Goal: Task Accomplishment & Management: Use online tool/utility

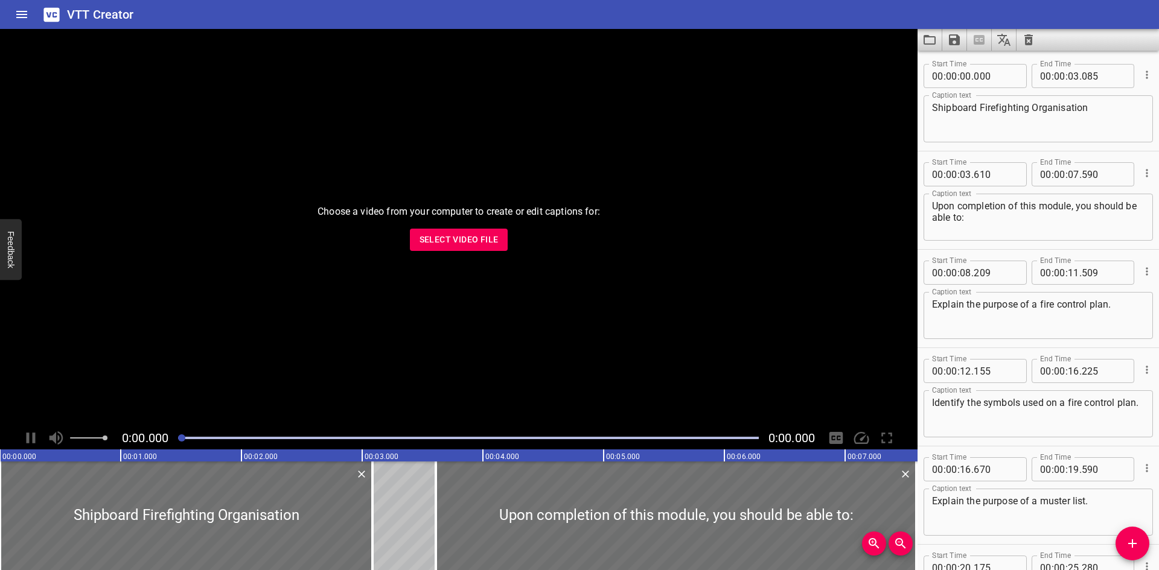
scroll to position [914, 0]
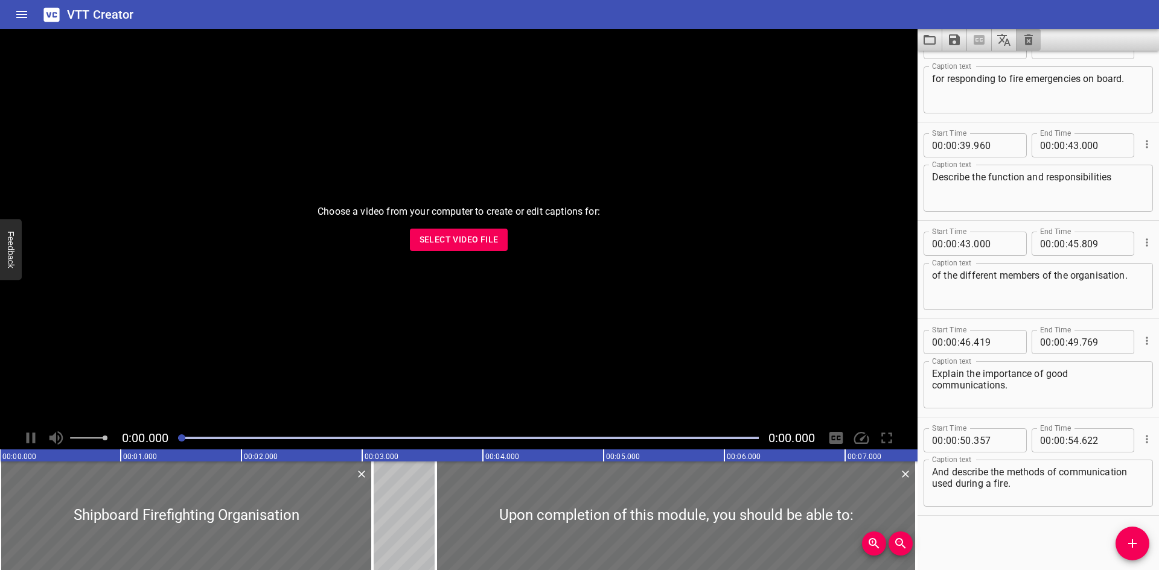
click at [1019, 41] on button "Clear captions" at bounding box center [1028, 40] width 24 height 22
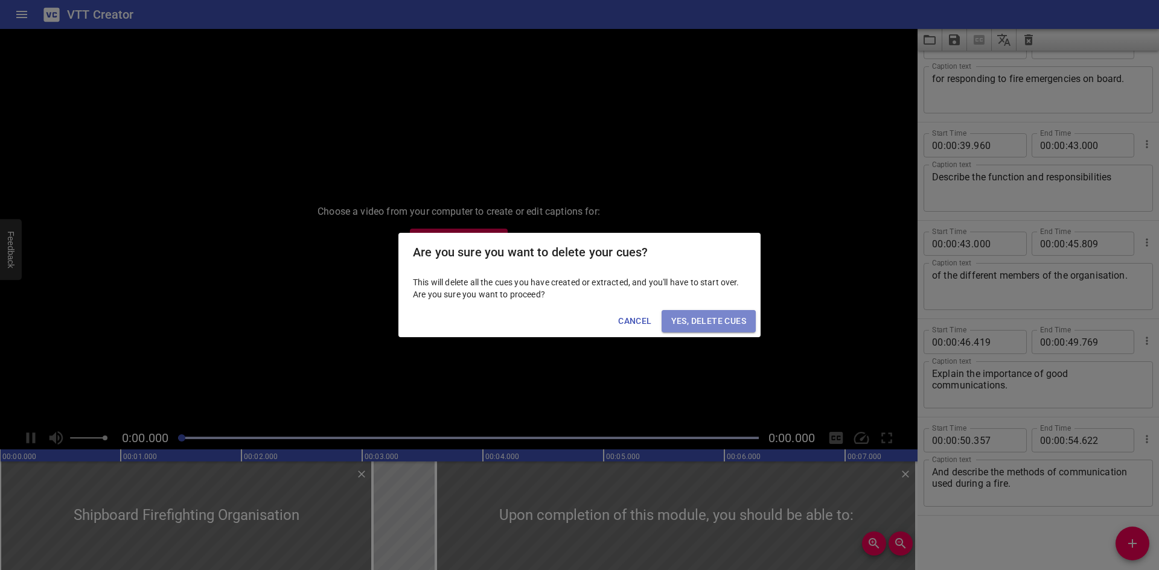
click at [716, 328] on span "Yes, Delete Cues" at bounding box center [708, 321] width 75 height 15
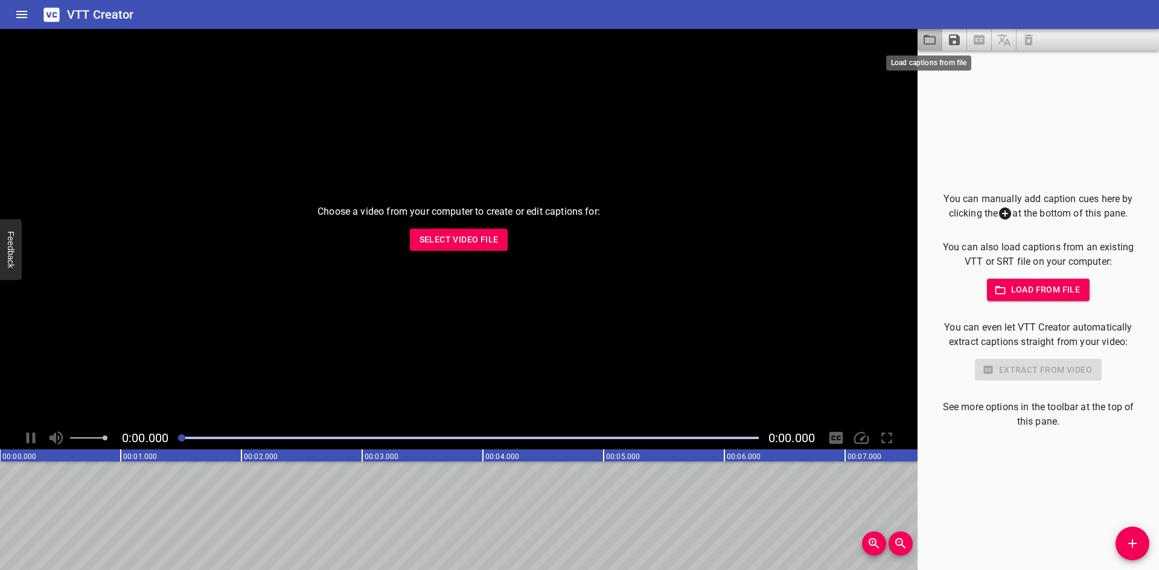
click at [928, 39] on icon "Load captions from file" at bounding box center [929, 40] width 14 height 14
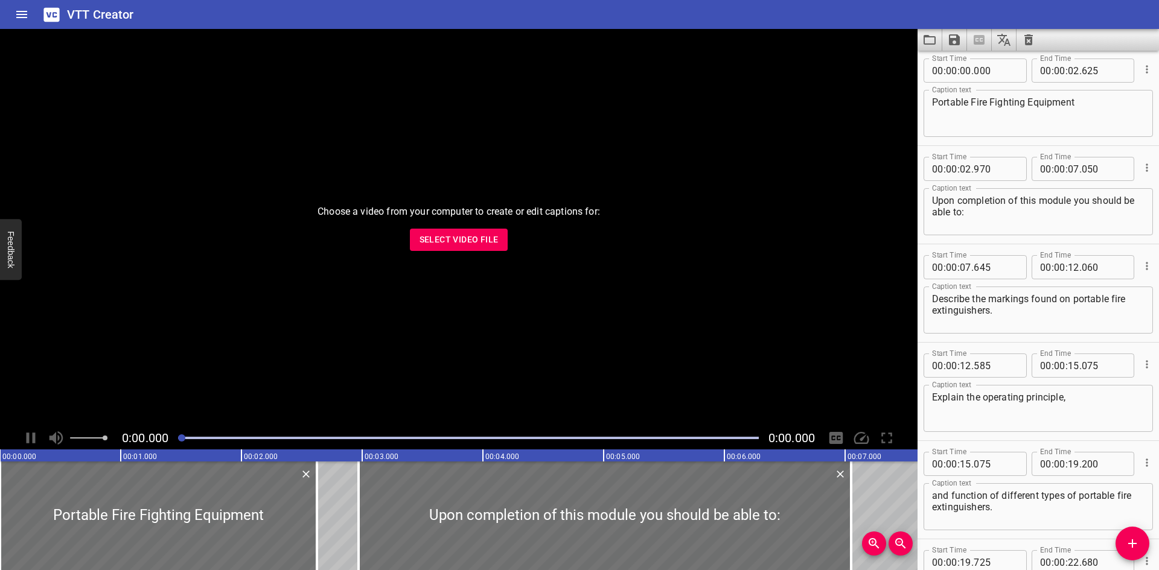
scroll to position [0, 0]
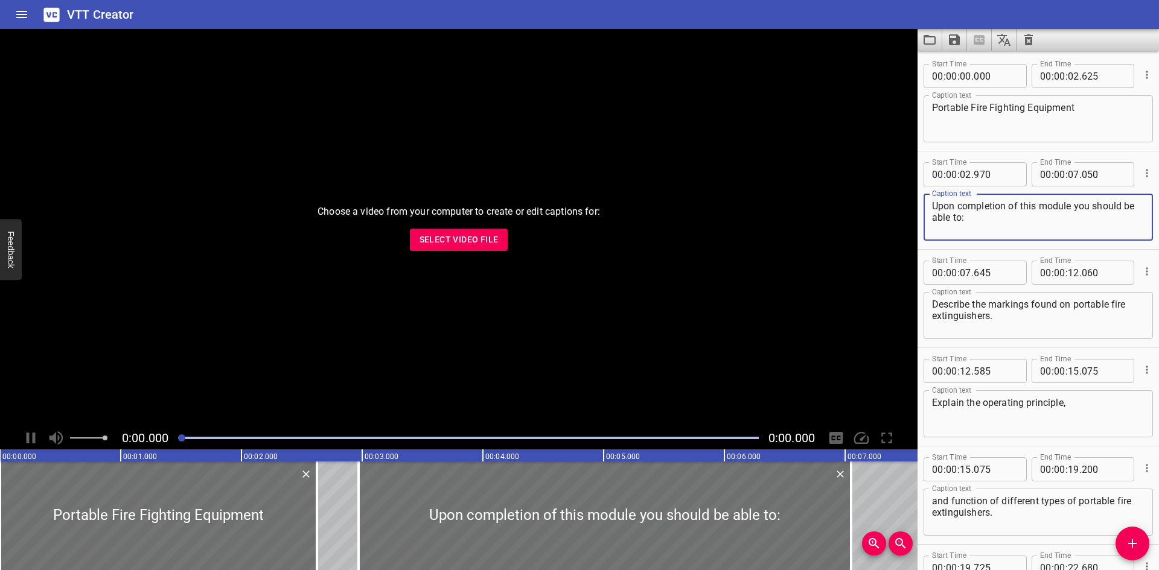
click at [1005, 208] on textarea "Upon completion of this module you should be able to:" at bounding box center [1038, 217] width 212 height 34
click at [1070, 203] on textarea "Upon completion of this module you should be able to:" at bounding box center [1038, 217] width 212 height 34
type textarea "Upon completion of this module, you should be able to:"
click at [949, 36] on icon "Save captions to file" at bounding box center [954, 39] width 11 height 11
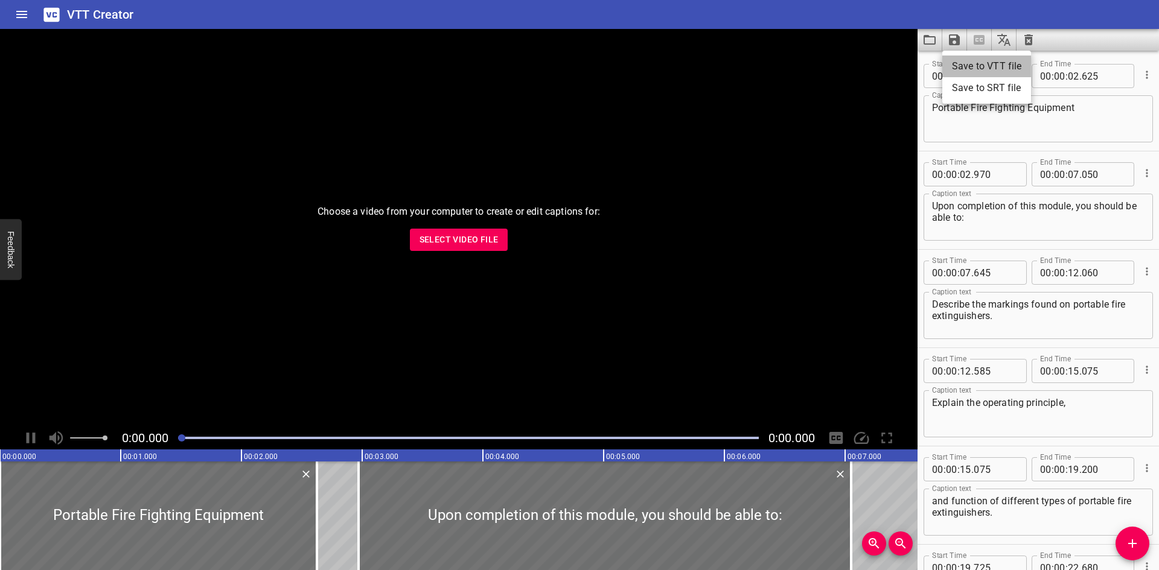
click at [962, 65] on li "Save to VTT file" at bounding box center [986, 67] width 89 height 22
click at [965, 45] on button "Save captions to file" at bounding box center [954, 40] width 25 height 22
click at [934, 39] on div at bounding box center [579, 285] width 1159 height 570
click at [936, 38] on icon "Load captions from file" at bounding box center [930, 40] width 12 height 10
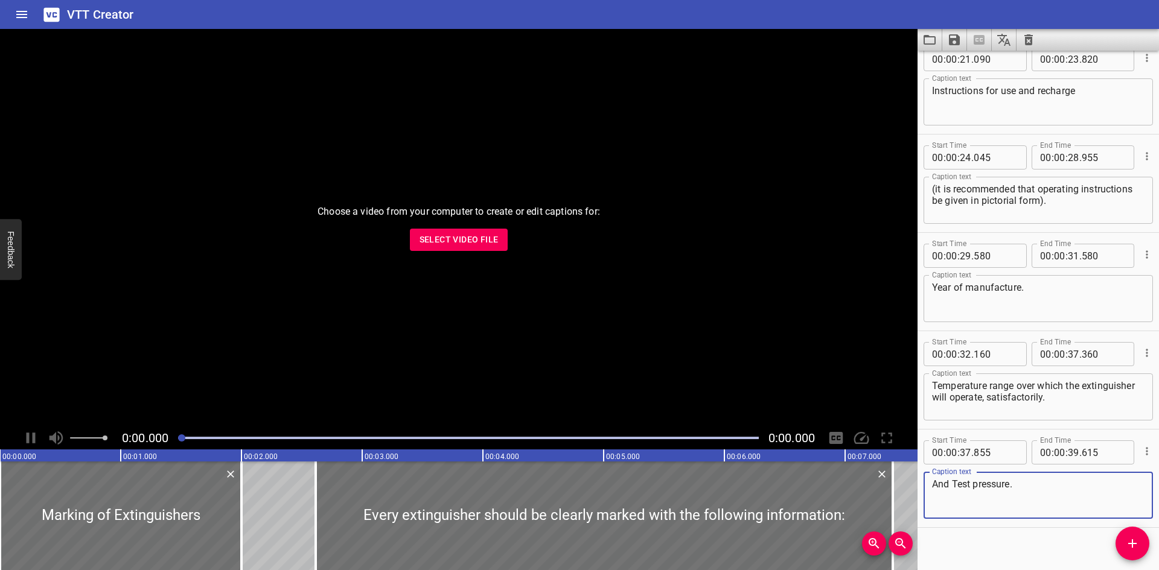
scroll to position [619, 0]
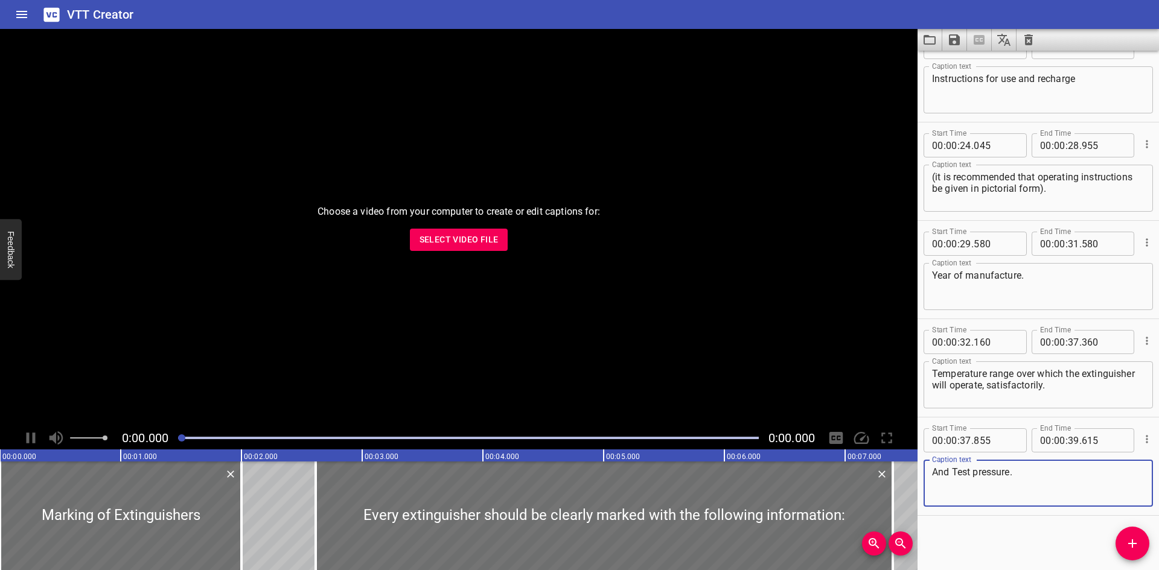
click at [1041, 390] on textarea "Temperature range over which the extinguisher will operate, satisfactorily." at bounding box center [1038, 385] width 212 height 34
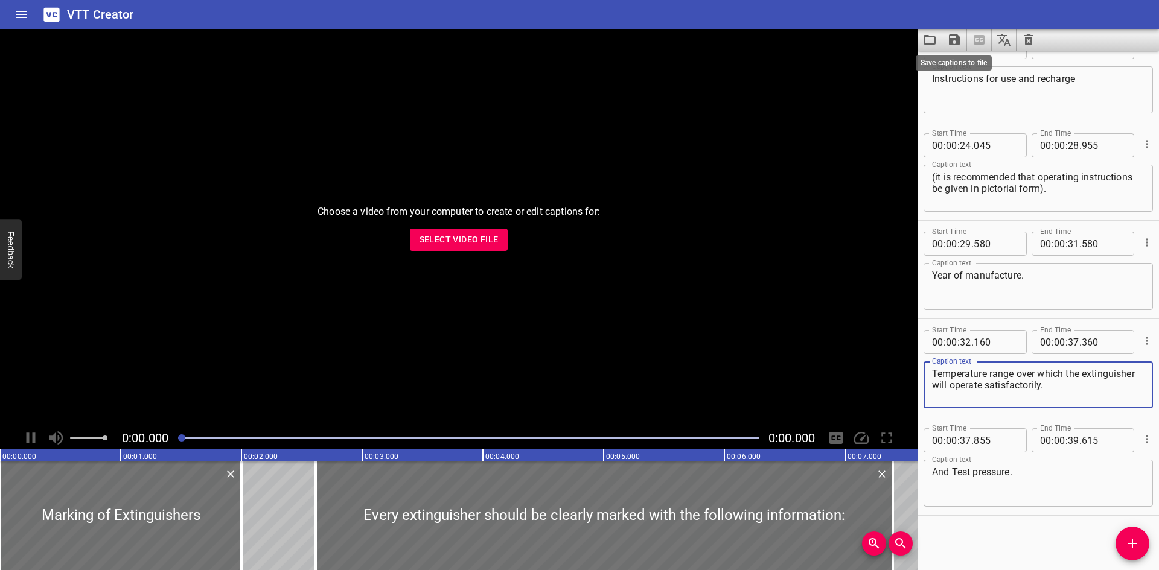
type textarea "Temperature range over which the extinguisher will operate satisfactorily."
click at [957, 40] on icon "Save captions to file" at bounding box center [954, 39] width 11 height 11
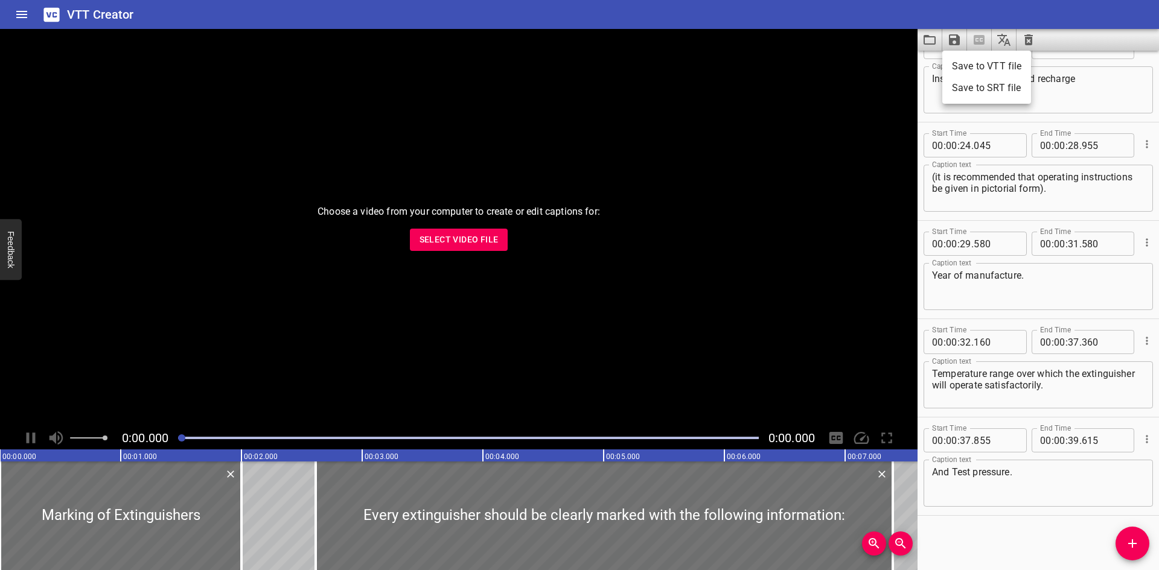
click at [973, 68] on li "Save to VTT file" at bounding box center [986, 67] width 89 height 22
click at [933, 40] on icon "Load captions from file" at bounding box center [929, 40] width 14 height 14
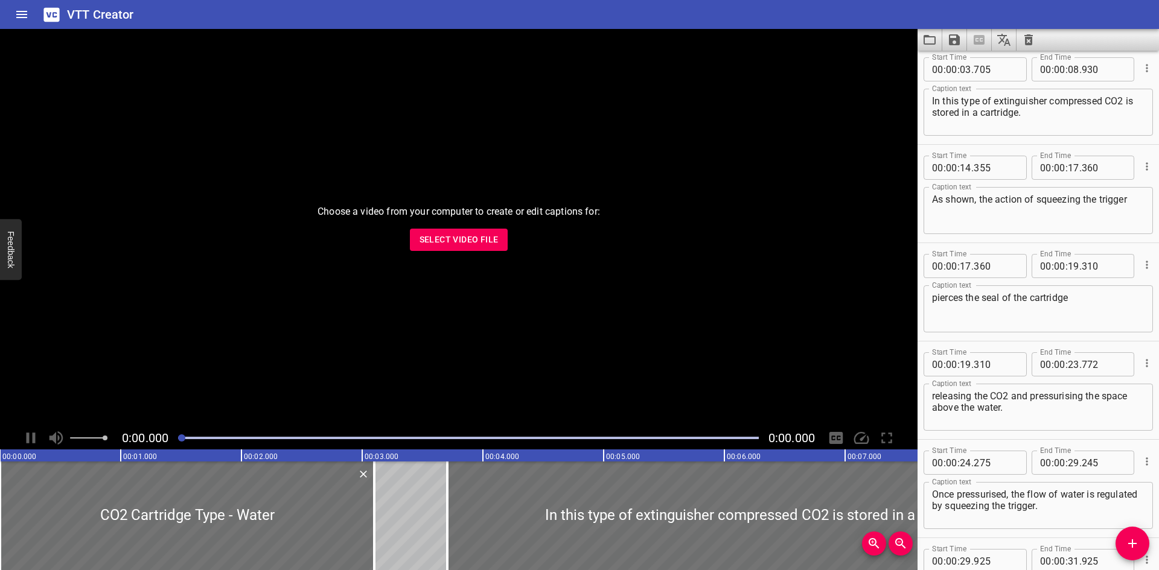
scroll to position [0, 0]
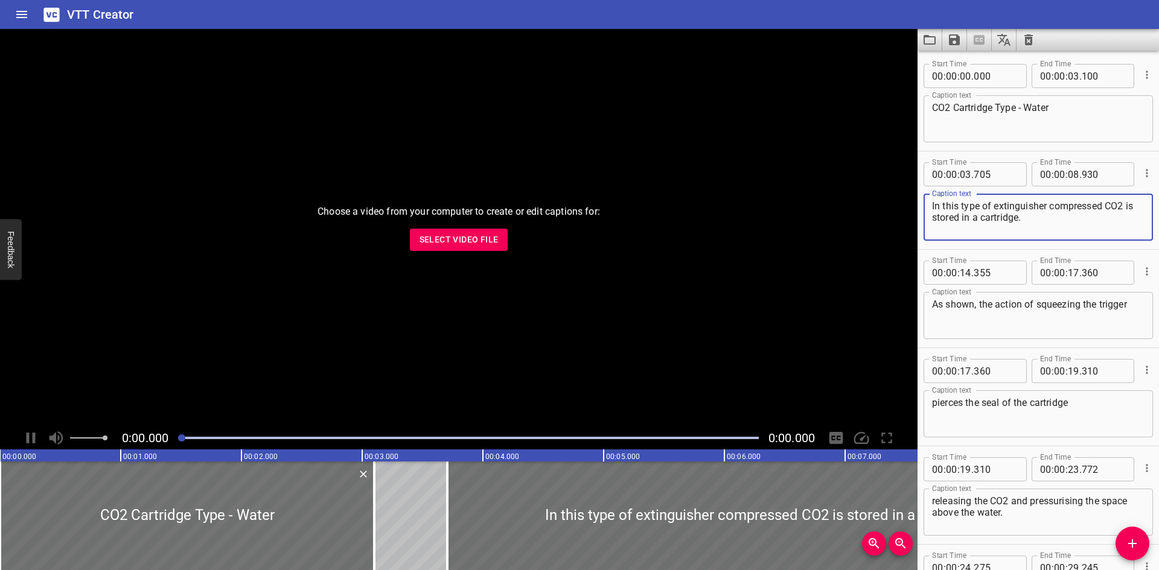
click at [1047, 206] on textarea "In this type of extinguisher compressed CO2 is stored in a cartridge." at bounding box center [1038, 217] width 212 height 34
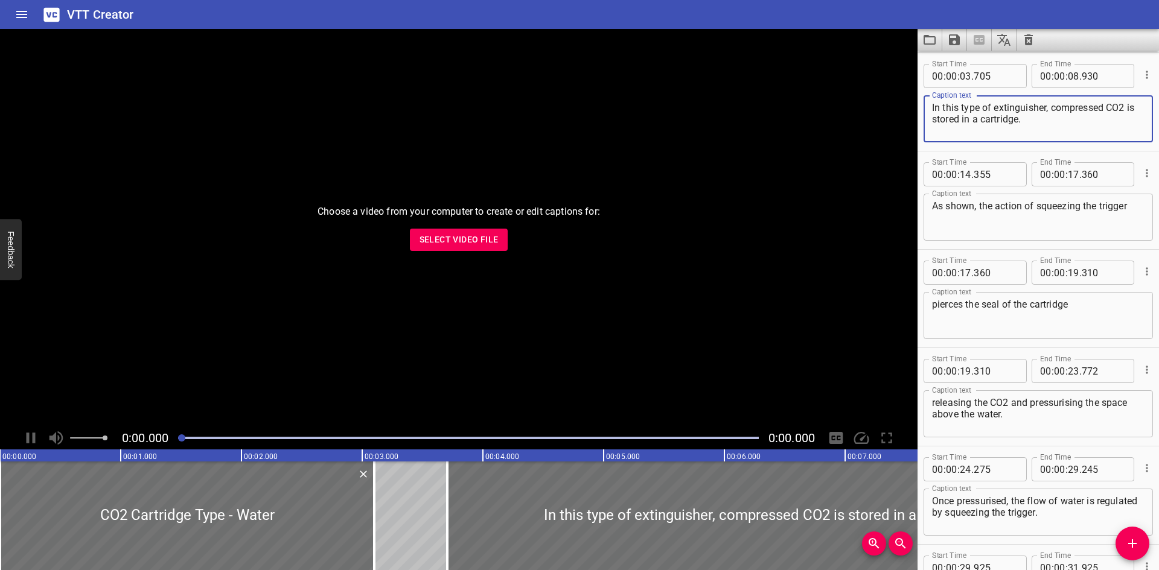
scroll to position [131, 0]
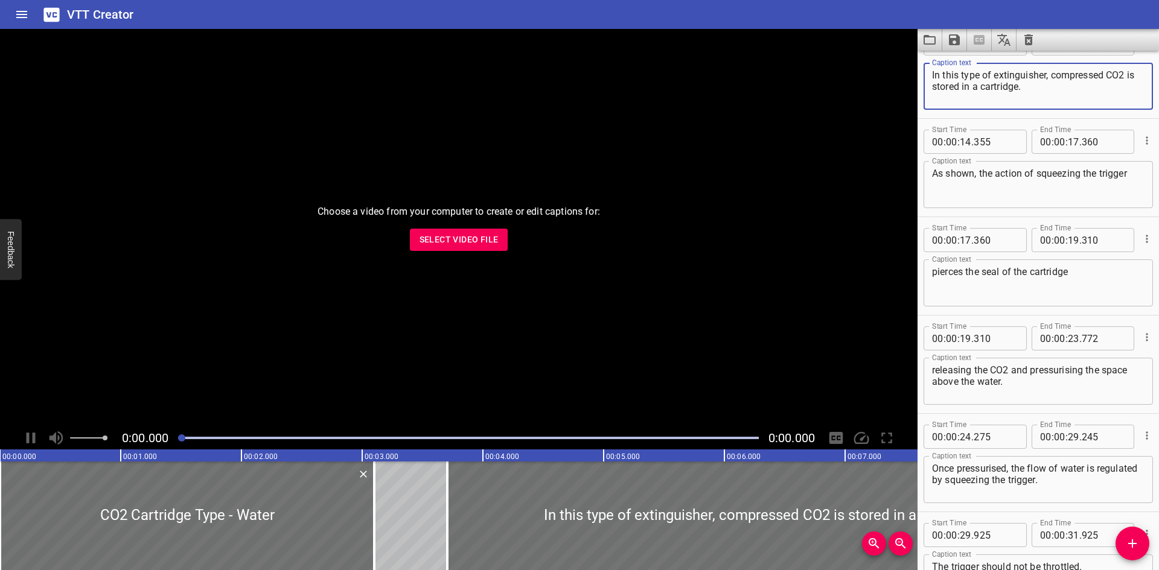
type textarea "In this type of extinguisher, compressed CO2 is stored in a cartridge."
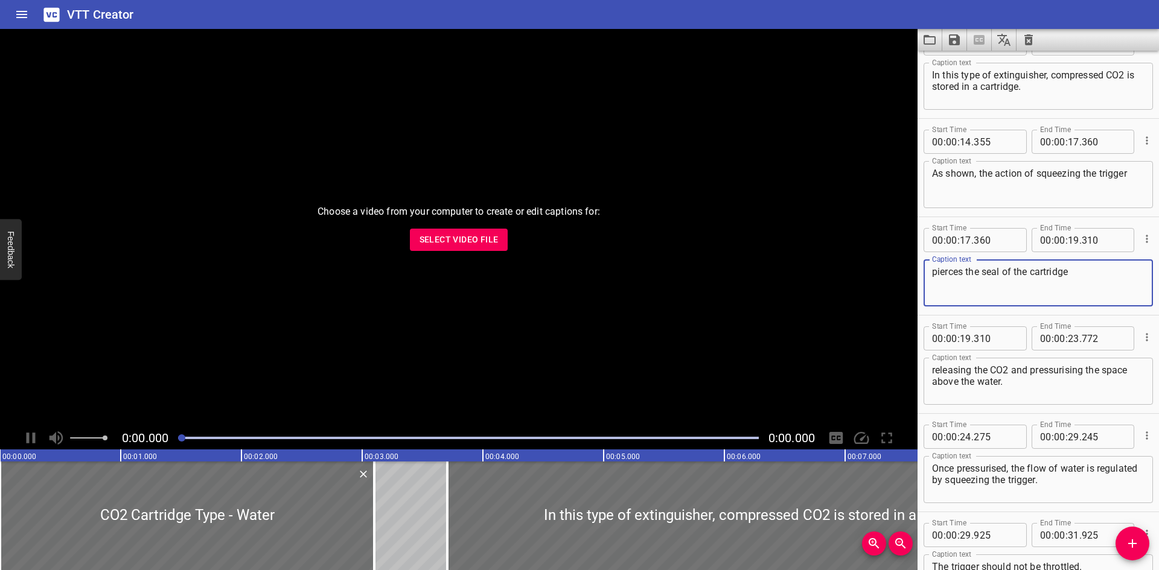
click at [1100, 276] on textarea "pierces the seal of the cartridge" at bounding box center [1038, 283] width 212 height 34
type textarea "pierces the seal of the cartridge,"
click at [948, 35] on icon "Save captions to file" at bounding box center [954, 40] width 14 height 14
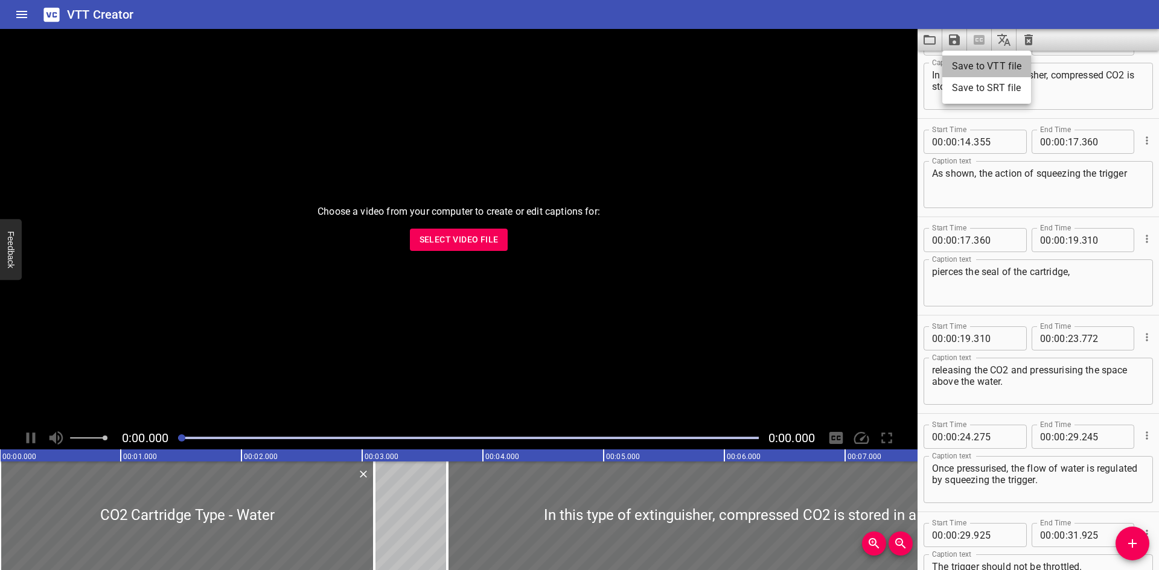
click at [972, 59] on li "Save to VTT file" at bounding box center [986, 67] width 89 height 22
click at [884, 14] on div "VTT Creator" at bounding box center [579, 14] width 1159 height 29
click at [926, 45] on icon "Load captions from file" at bounding box center [929, 40] width 14 height 14
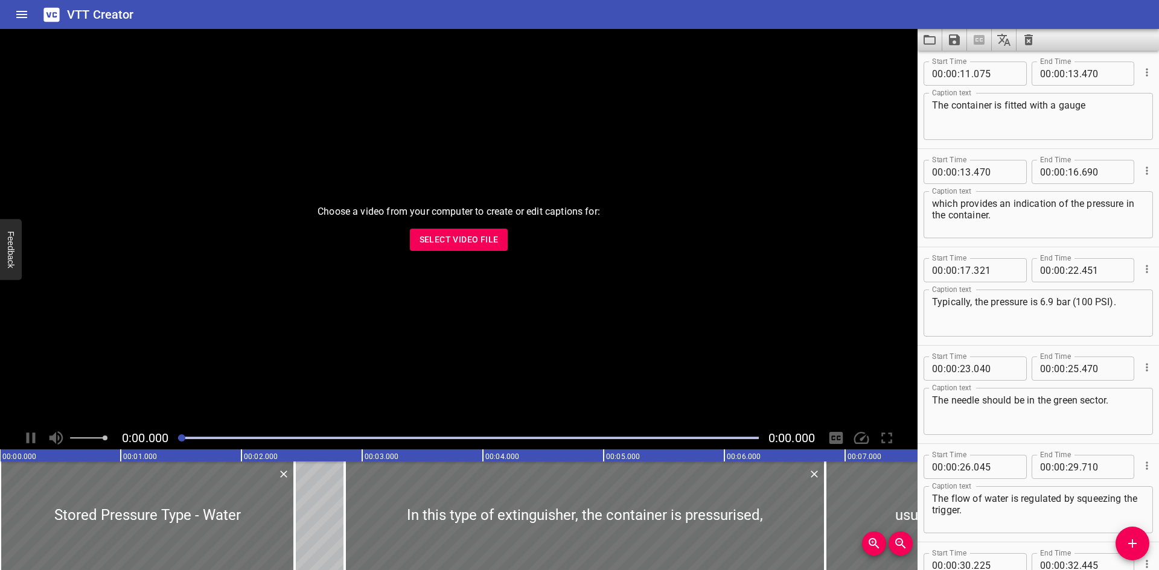
scroll to position [279, 0]
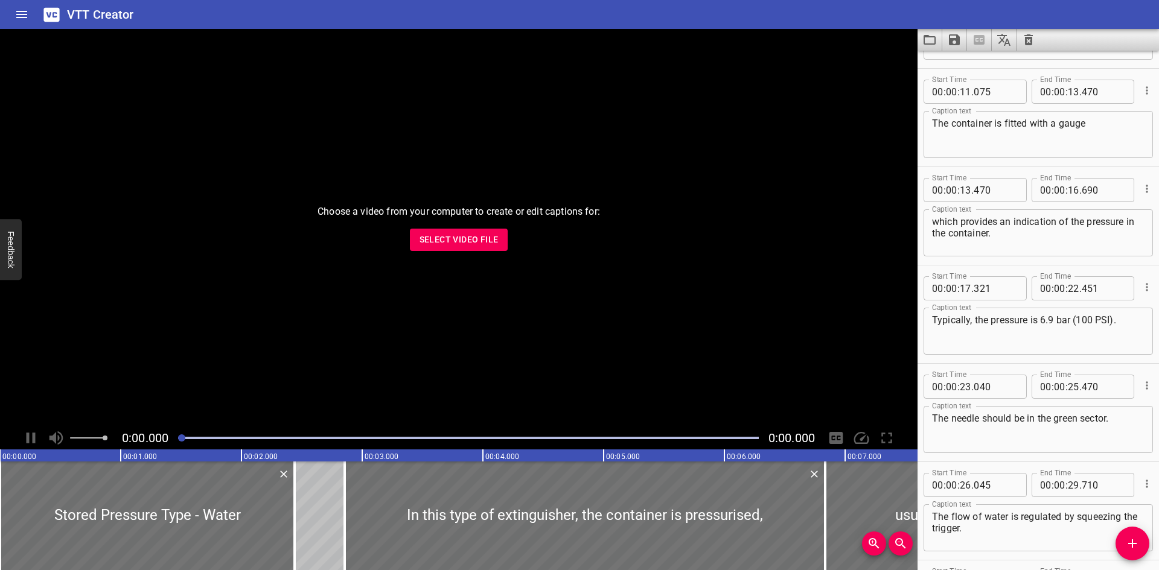
click at [1099, 131] on textarea "The container is fitted with a gauge" at bounding box center [1038, 135] width 212 height 34
type textarea "The container is fitted with a gauge,"
click at [960, 39] on icon "Save captions to file" at bounding box center [954, 39] width 11 height 11
click at [959, 61] on li "Save to VTT file" at bounding box center [986, 67] width 89 height 22
click at [809, 16] on div "VTT Creator" at bounding box center [579, 14] width 1159 height 29
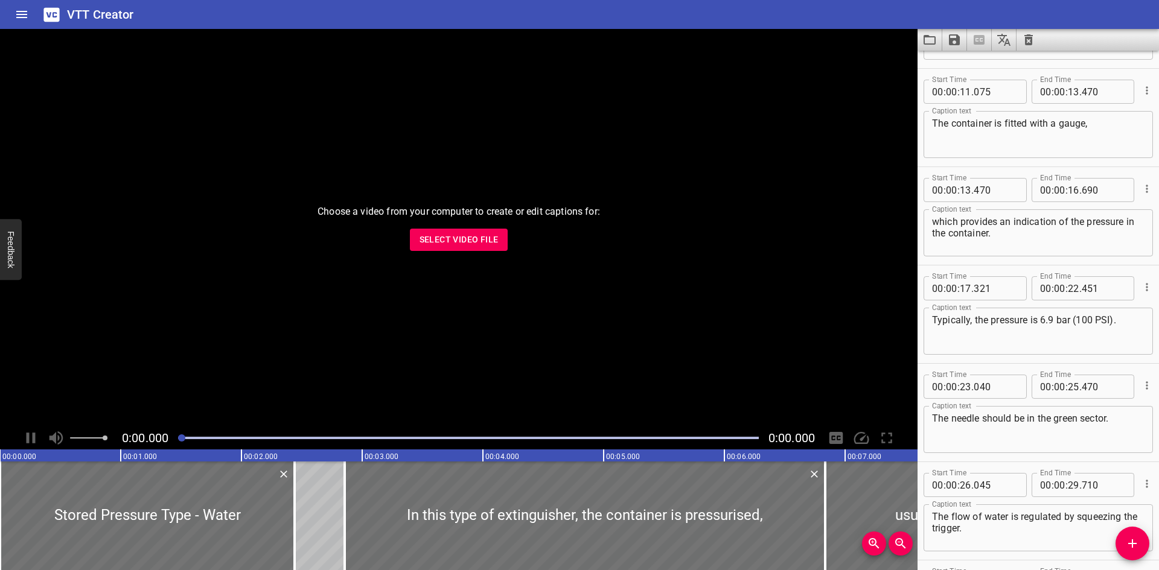
click at [937, 34] on button "Load captions from file" at bounding box center [929, 40] width 25 height 22
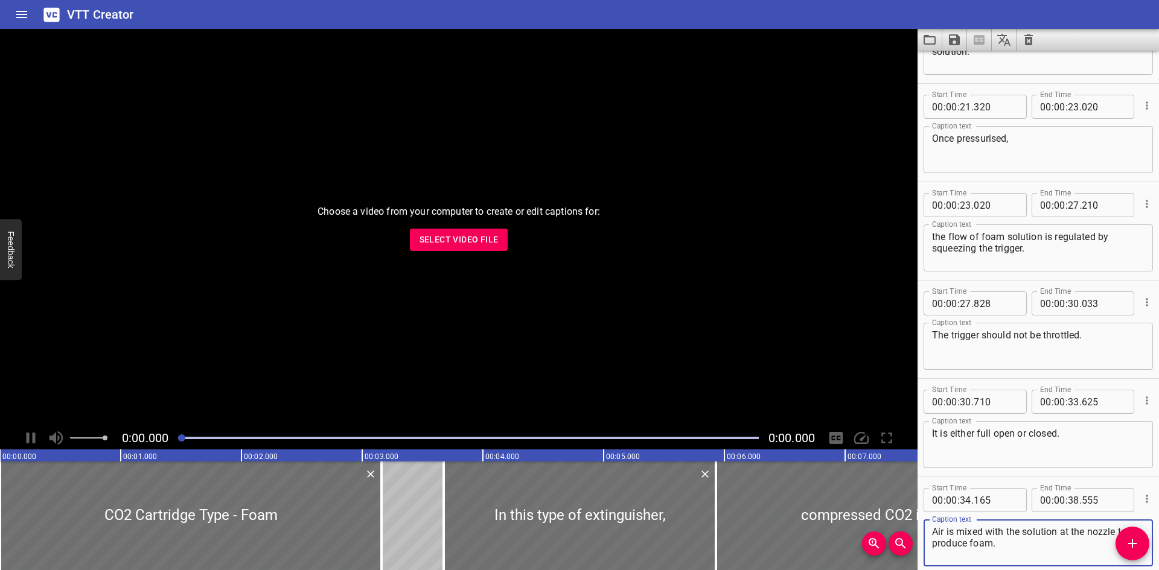
click at [432, 240] on span "Select Video File" at bounding box center [459, 239] width 79 height 15
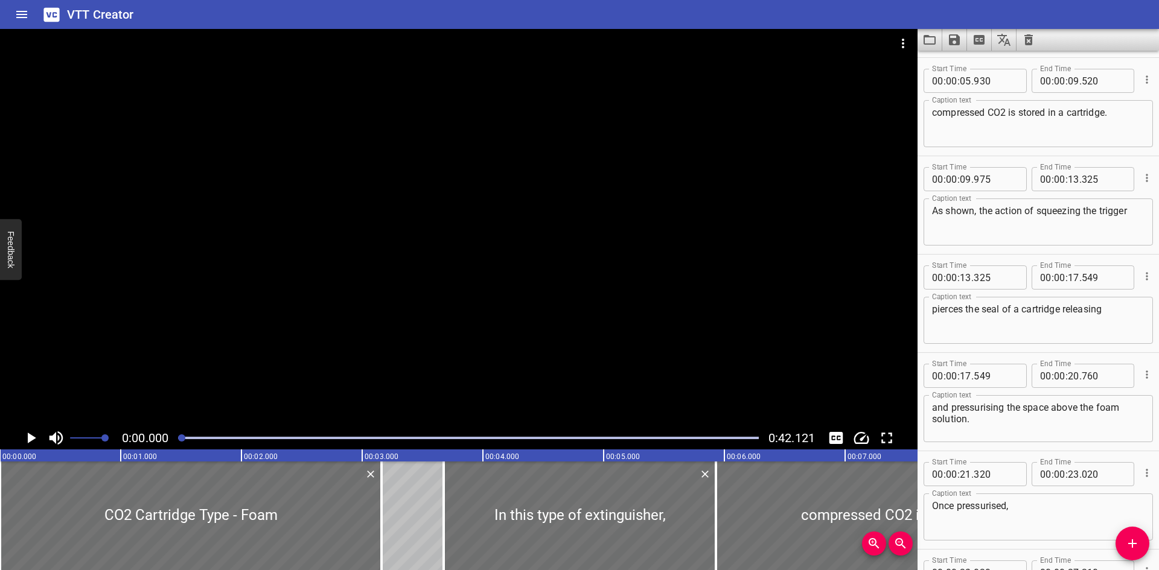
scroll to position [199, 0]
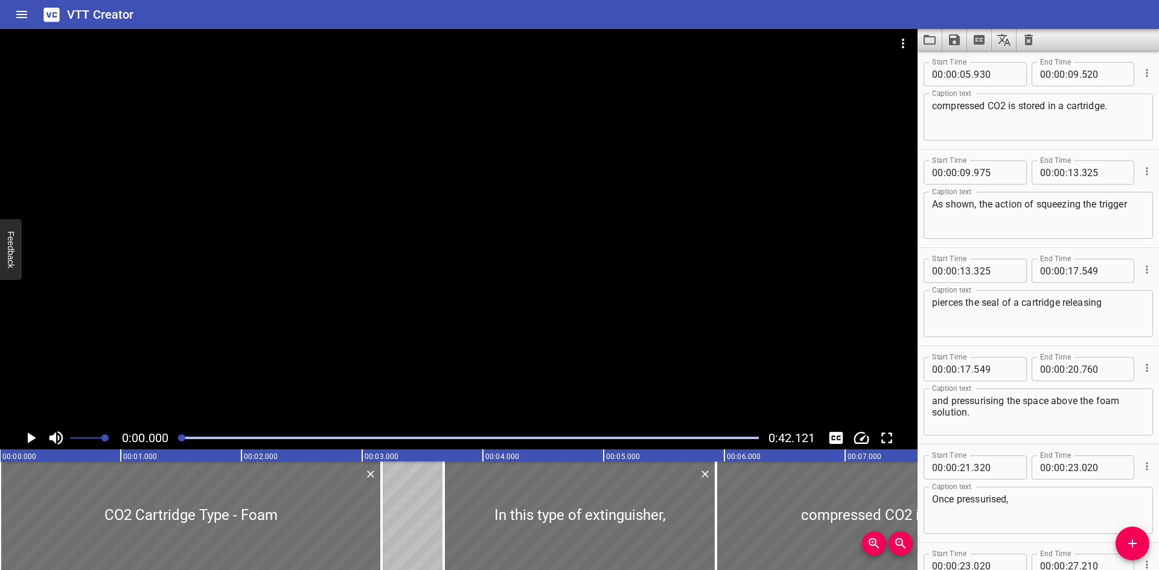
click at [389, 436] on div at bounding box center [468, 438] width 595 height 17
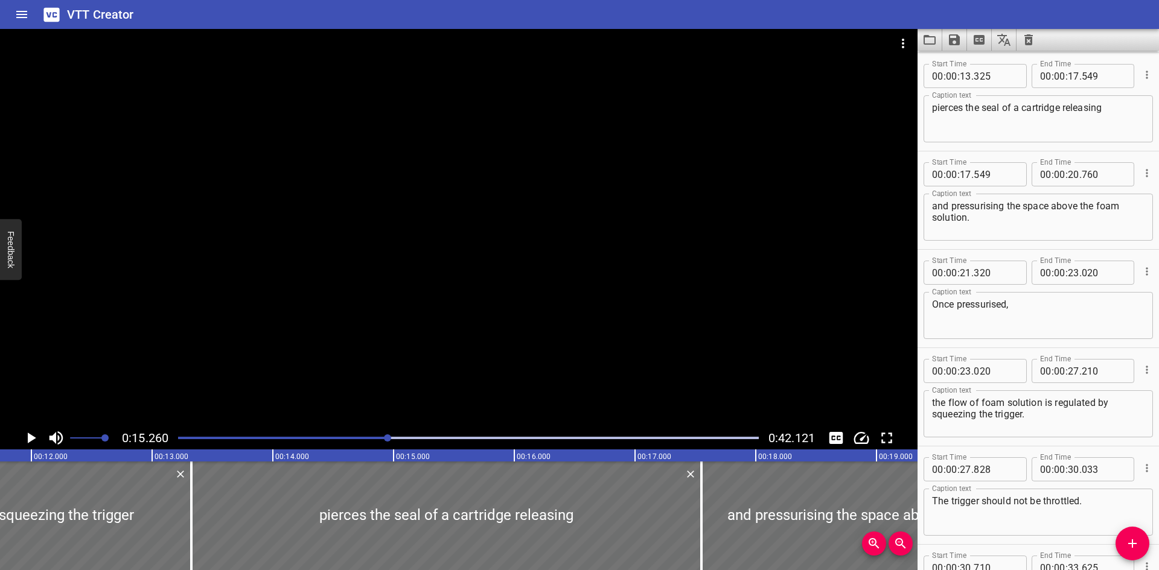
scroll to position [0, 1325]
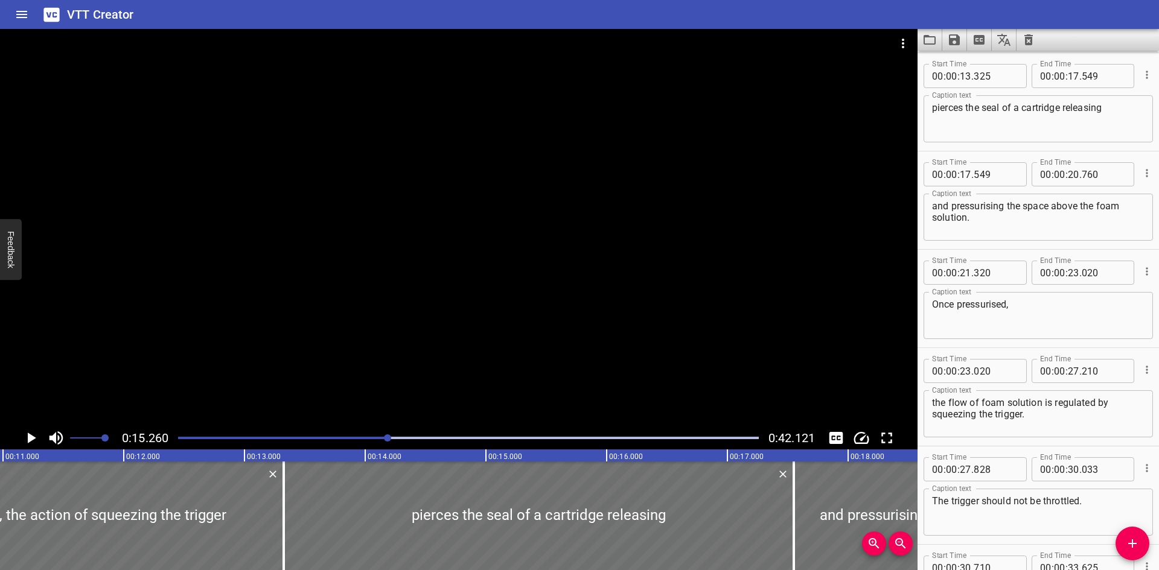
click at [372, 458] on text "00:14.000" at bounding box center [385, 457] width 34 height 8
click at [377, 506] on div at bounding box center [539, 516] width 510 height 109
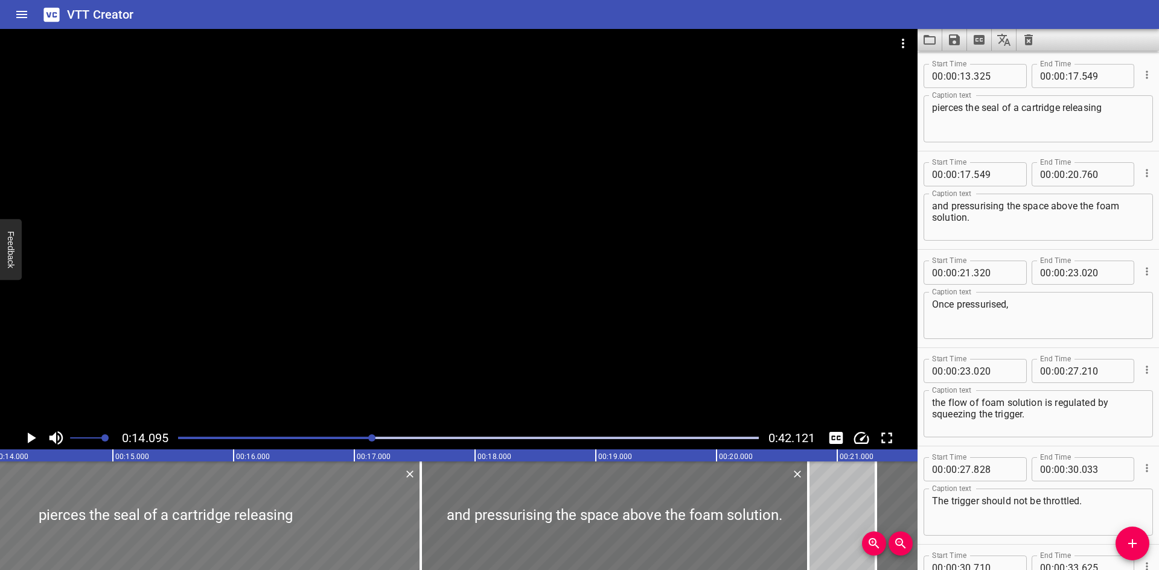
scroll to position [0, 1702]
click at [1061, 110] on textarea "pierces the seal of a cartridge releasing" at bounding box center [1038, 119] width 212 height 34
click at [410, 209] on div at bounding box center [458, 228] width 917 height 398
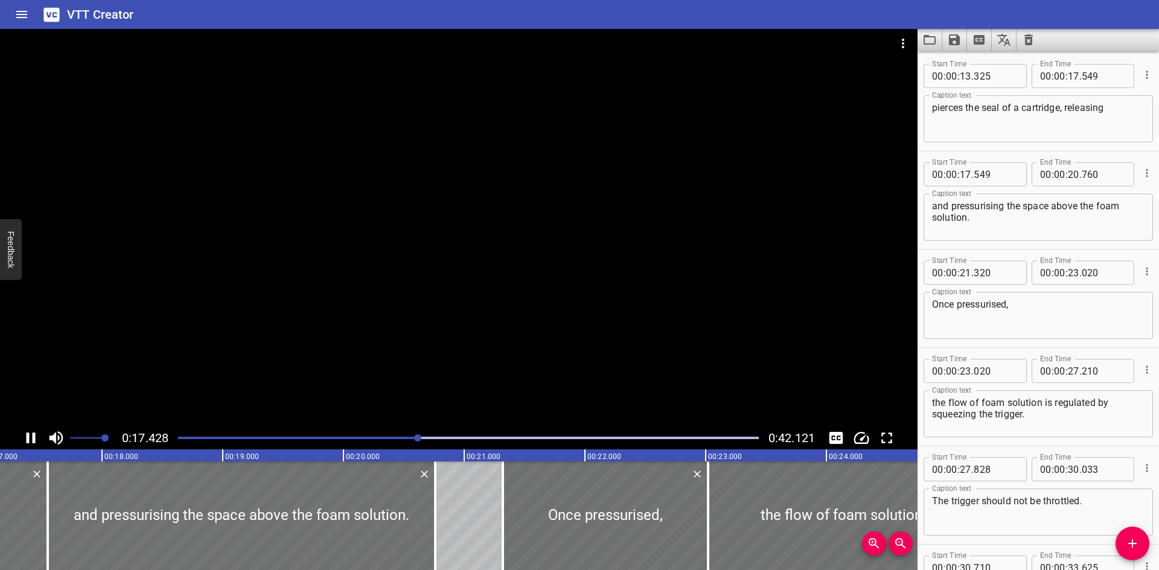
scroll to position [0, 2104]
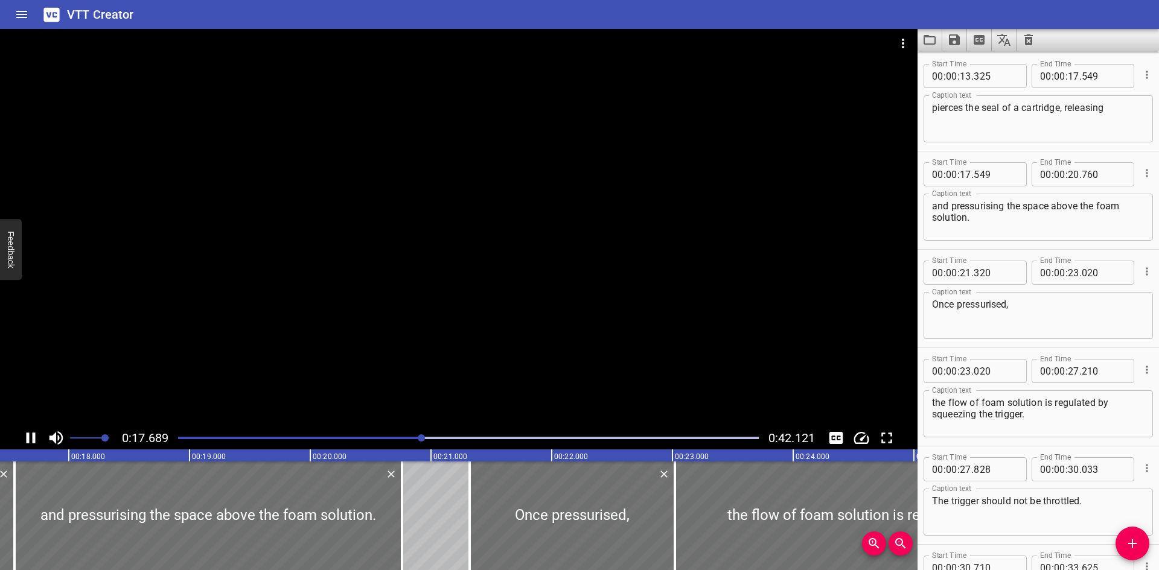
click at [399, 215] on div at bounding box center [458, 228] width 917 height 398
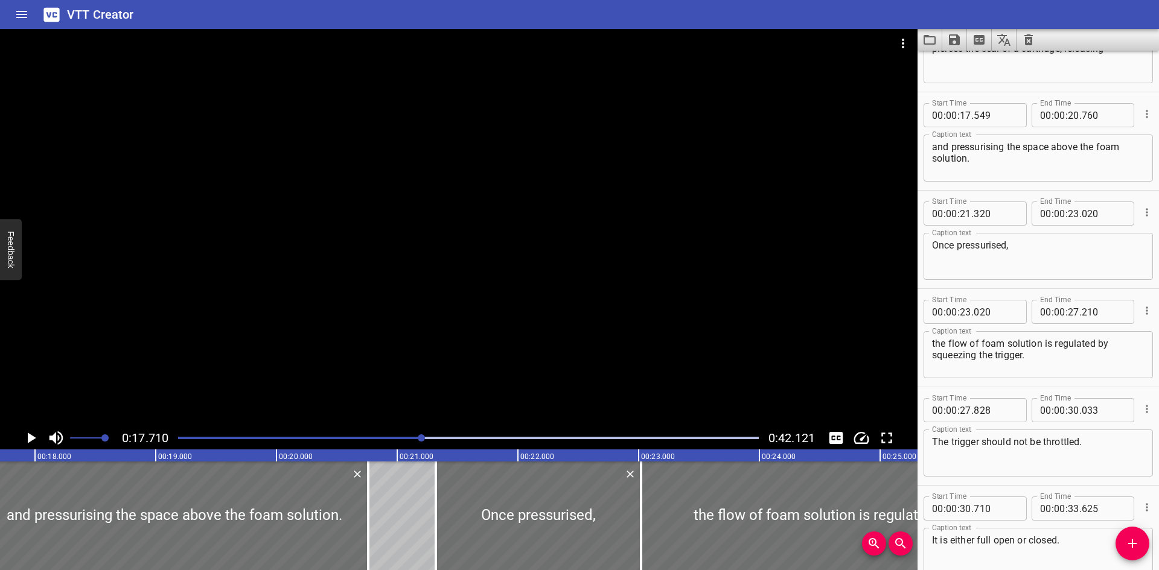
scroll to position [432, 0]
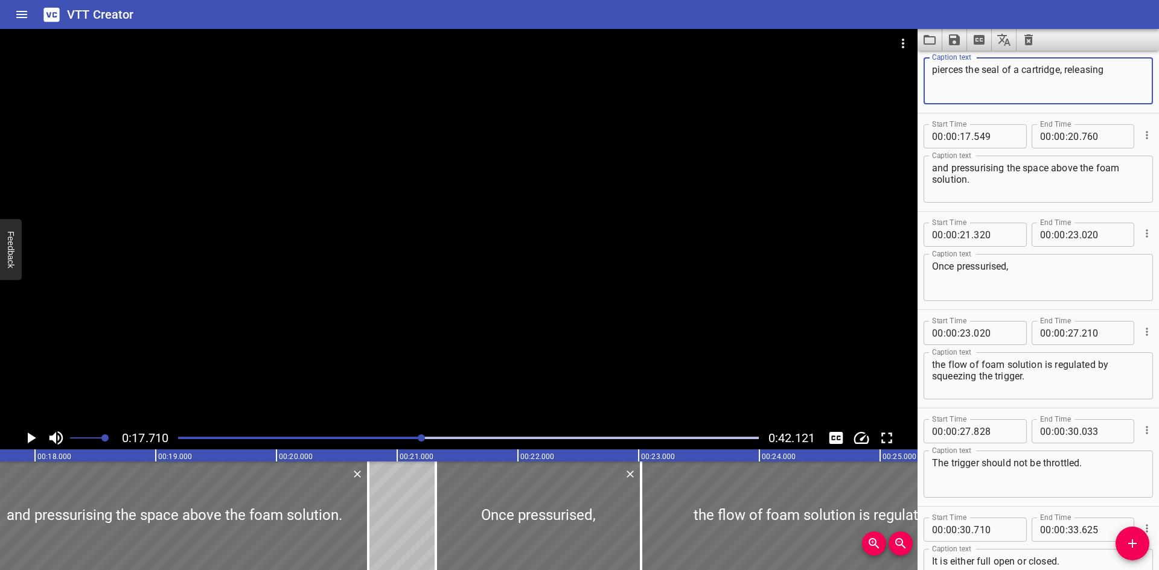
click at [1117, 66] on textarea "pierces the seal of a cartridge, releasing" at bounding box center [1038, 81] width 212 height 34
type textarea "pierces the seal of a cartridge, releasing the CO2"
click at [946, 34] on button "Save captions to file" at bounding box center [954, 40] width 25 height 22
click at [963, 74] on li "Save to VTT file" at bounding box center [986, 67] width 89 height 22
click at [932, 33] on icon "Load captions from file" at bounding box center [929, 40] width 14 height 14
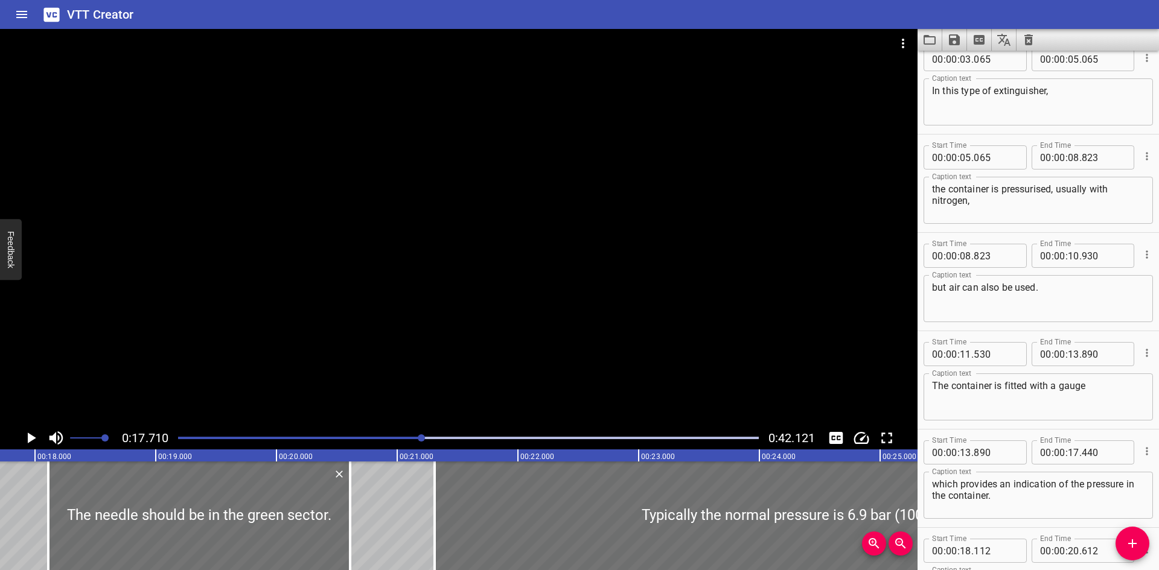
scroll to position [117, 0]
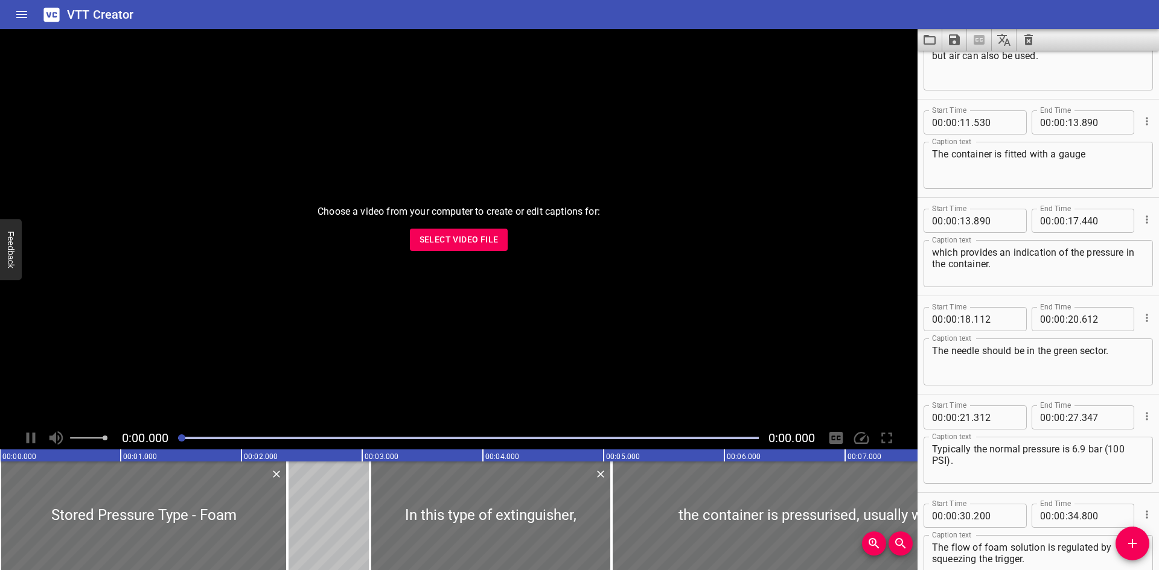
scroll to position [321, 0]
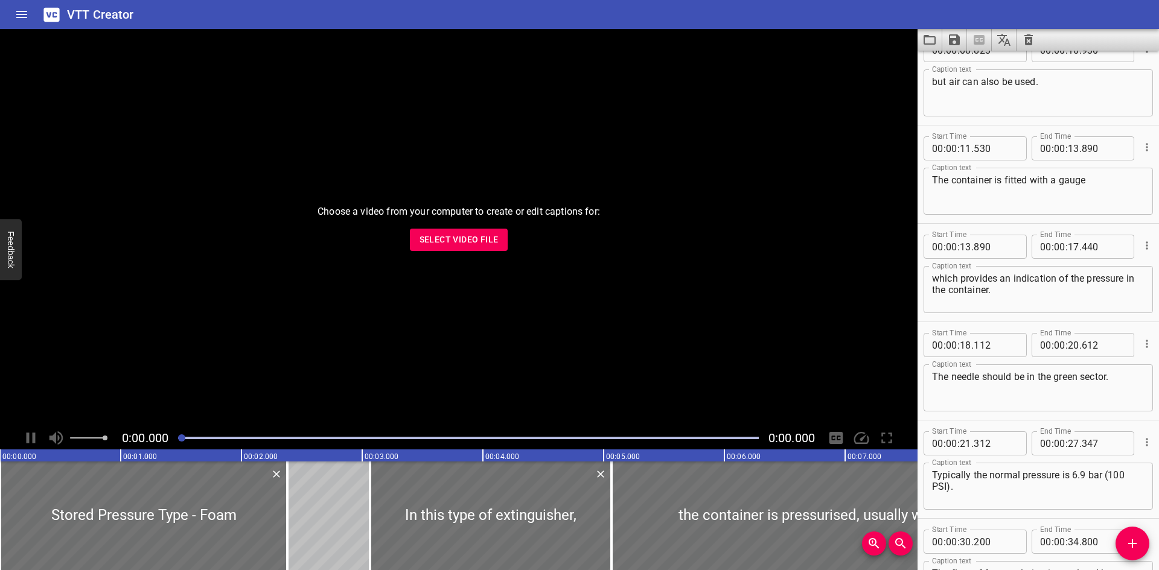
click at [1097, 187] on textarea "The container is fitted with a gauge" at bounding box center [1038, 191] width 212 height 34
type textarea "The container is fitted with a gauge,"
click at [951, 38] on icon "Save captions to file" at bounding box center [954, 39] width 11 height 11
click at [962, 56] on li "Save to VTT file" at bounding box center [986, 67] width 89 height 22
drag, startPoint x: 802, startPoint y: 8, endPoint x: 829, endPoint y: 8, distance: 27.2
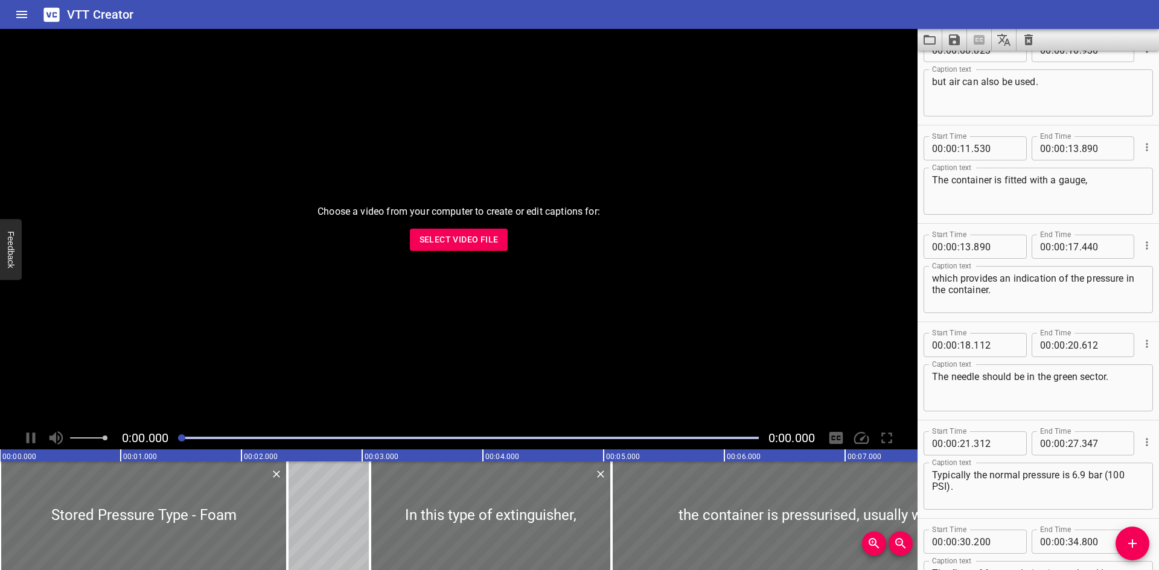
click at [802, 8] on div "VTT Creator" at bounding box center [579, 14] width 1159 height 29
click at [927, 34] on icon "Load captions from file" at bounding box center [929, 40] width 14 height 14
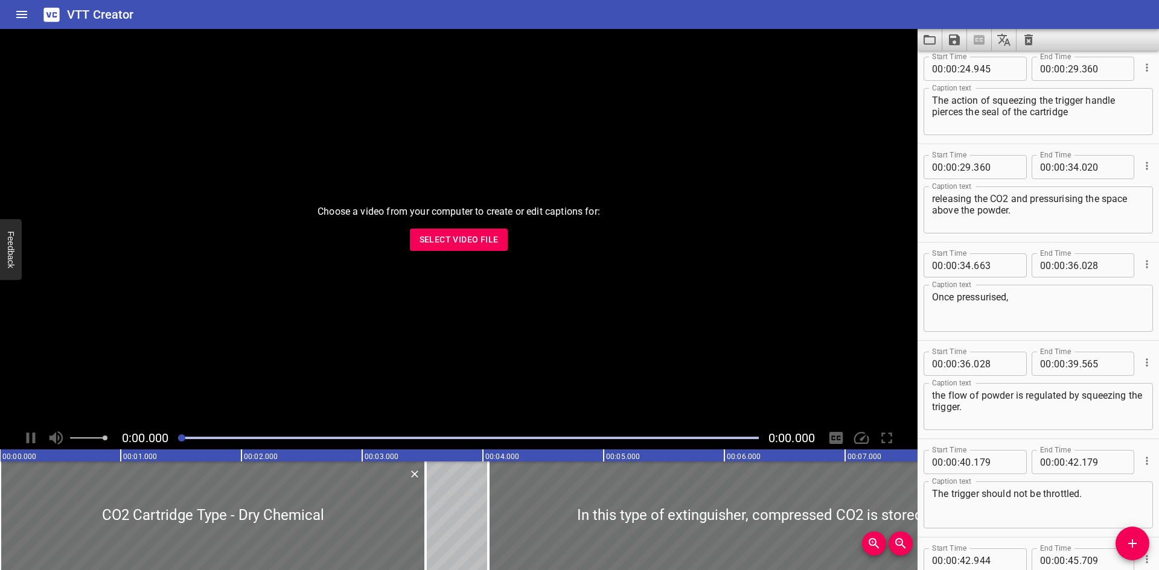
scroll to position [493, 0]
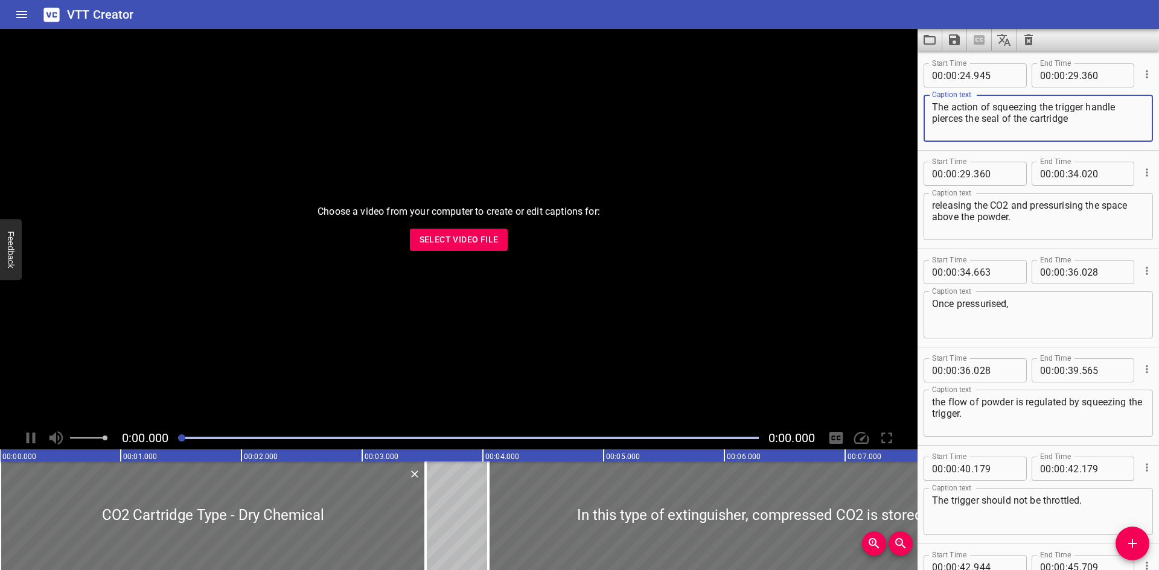
click at [1082, 123] on textarea "The action of squeezing the trigger handle pierces the seal of the cartridge" at bounding box center [1038, 118] width 212 height 34
type textarea "The action of squeezing the trigger handle pierces the seal of the cartridge,"
click at [960, 33] on icon "Save captions to file" at bounding box center [954, 40] width 14 height 14
click at [968, 60] on li "Save to VTT file" at bounding box center [986, 67] width 89 height 22
click at [924, 43] on icon "Load captions from file" at bounding box center [930, 40] width 12 height 10
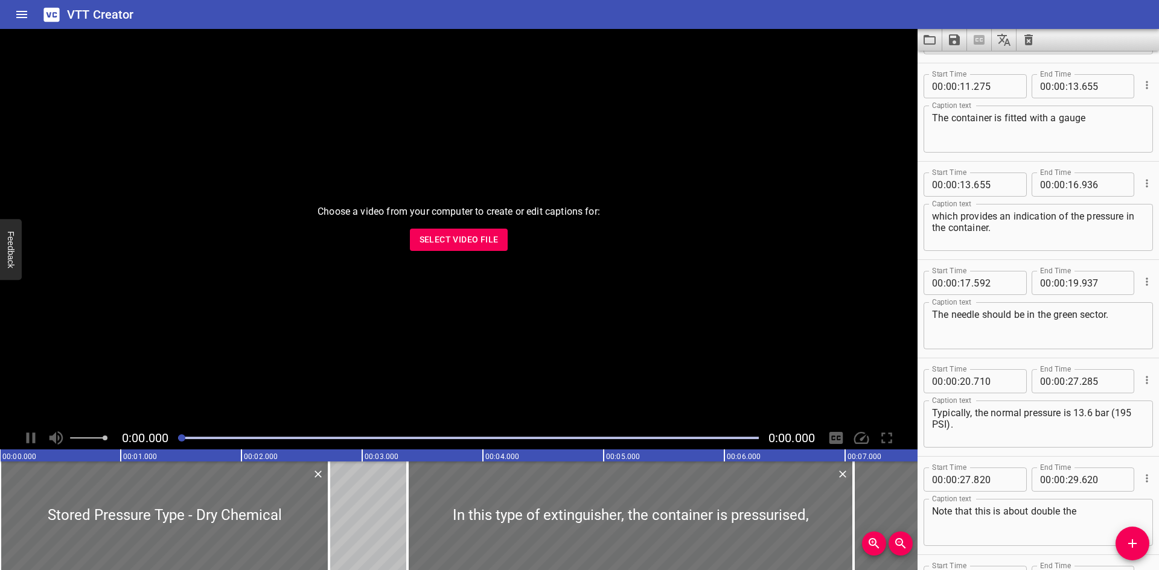
scroll to position [278, 0]
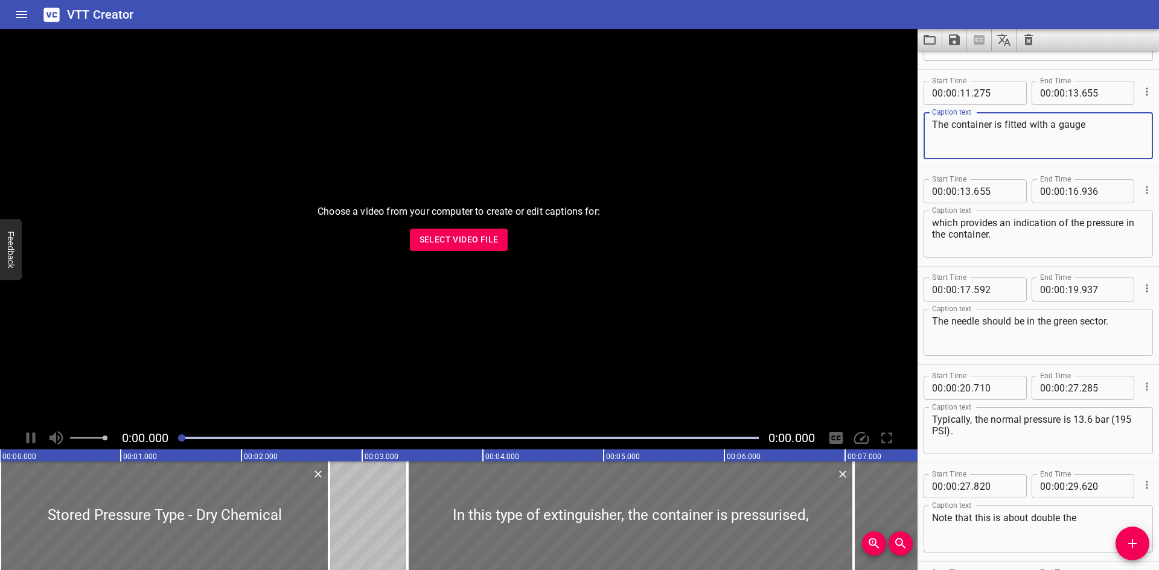
click at [1083, 132] on textarea "The container is fitted with a gauge" at bounding box center [1038, 136] width 212 height 34
type textarea "The container is fitted with a gauge,"
click at [951, 35] on icon "Save captions to file" at bounding box center [954, 39] width 11 height 11
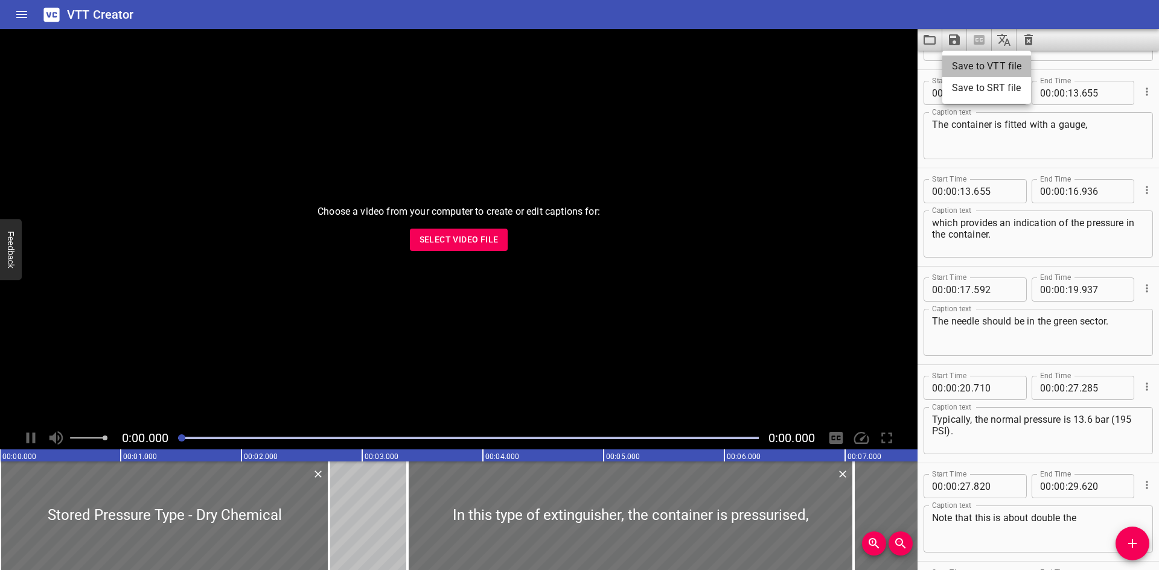
click at [959, 59] on li "Save to VTT file" at bounding box center [986, 67] width 89 height 22
click at [837, 23] on div "VTT Creator" at bounding box center [579, 14] width 1159 height 29
click at [922, 37] on icon "Load captions from file" at bounding box center [929, 40] width 14 height 14
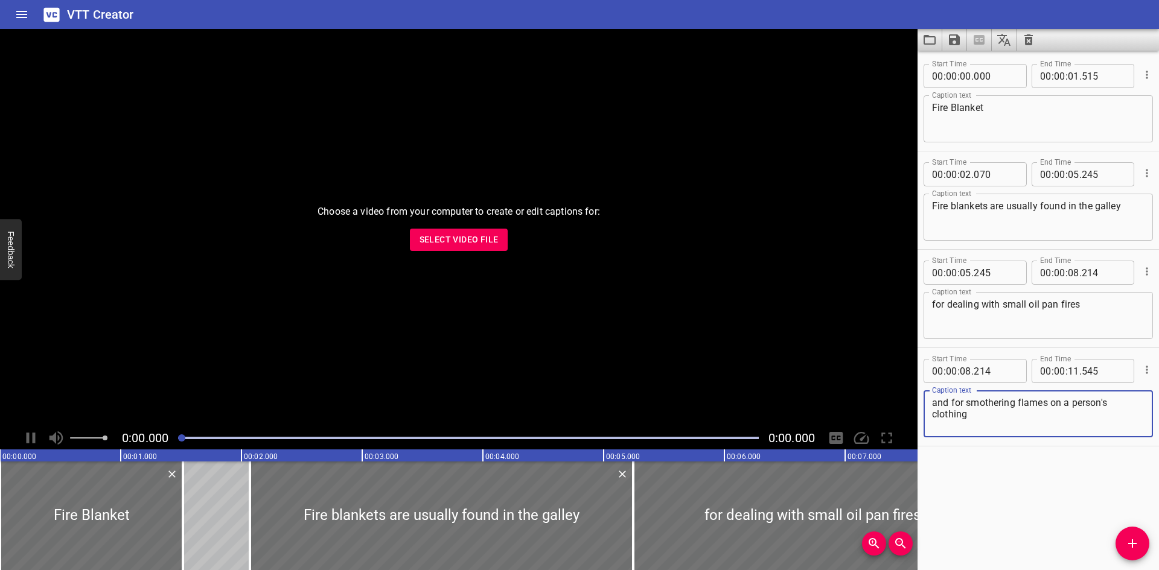
drag, startPoint x: 1025, startPoint y: 287, endPoint x: 1103, endPoint y: 407, distance: 143.5
click at [1103, 407] on textarea "and for smothering flames on a person's clothing" at bounding box center [1038, 414] width 212 height 34
click at [1018, 410] on textarea "and for smothering flames on a person's clothing" at bounding box center [1038, 414] width 212 height 34
type textarea "and for smothering flames on a person's clothing."
click at [949, 37] on icon "Save captions to file" at bounding box center [954, 39] width 11 height 11
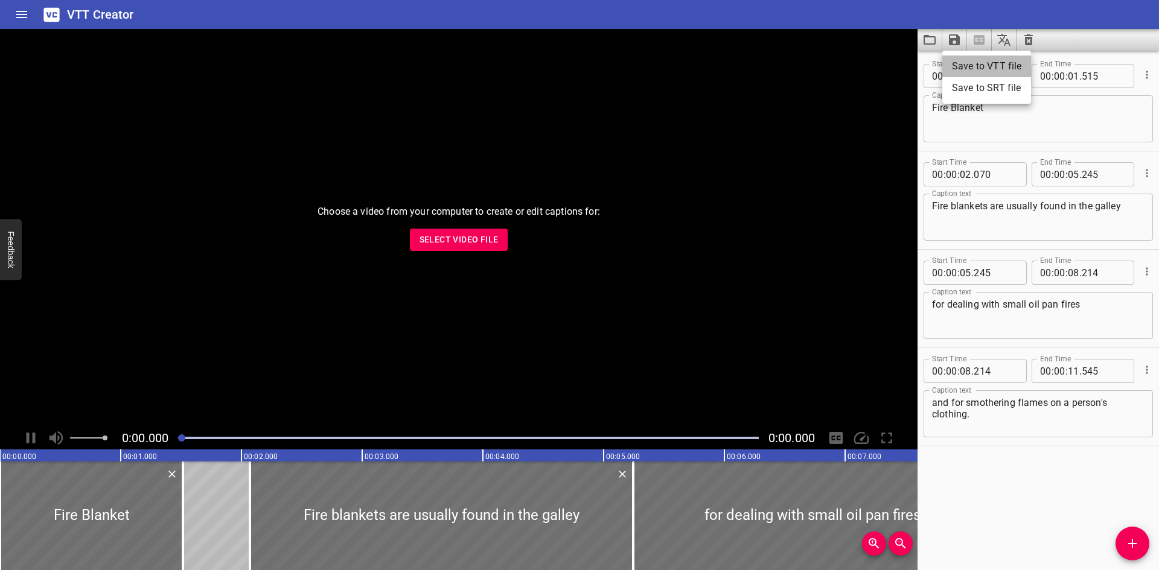
click at [966, 68] on li "Save to VTT file" at bounding box center [986, 67] width 89 height 22
drag, startPoint x: 870, startPoint y: 14, endPoint x: 894, endPoint y: 16, distance: 23.6
click at [870, 14] on div "VTT Creator" at bounding box center [579, 14] width 1159 height 29
click at [934, 38] on icon "Load captions from file" at bounding box center [930, 40] width 12 height 10
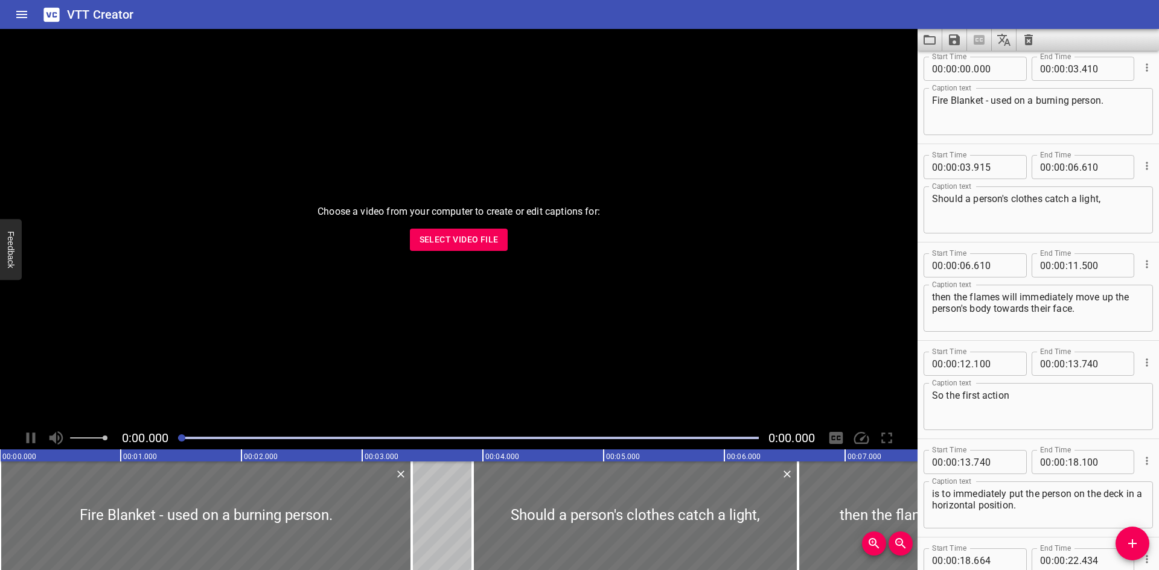
scroll to position [0, 0]
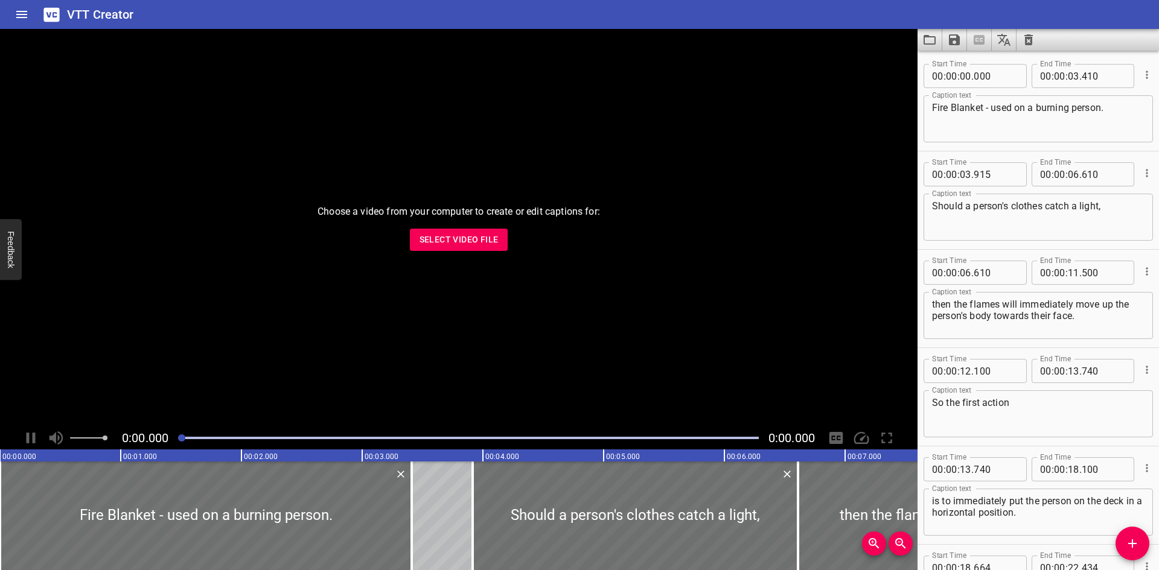
click at [991, 109] on textarea "Fire Blanket - used on a burning person." at bounding box center [1038, 119] width 212 height 34
paste textarea "—"
type textarea "Fire Blanket — used on a burning person."
click at [954, 38] on icon "Save captions to file" at bounding box center [954, 39] width 11 height 11
click at [965, 62] on li "Save to VTT file" at bounding box center [986, 67] width 89 height 22
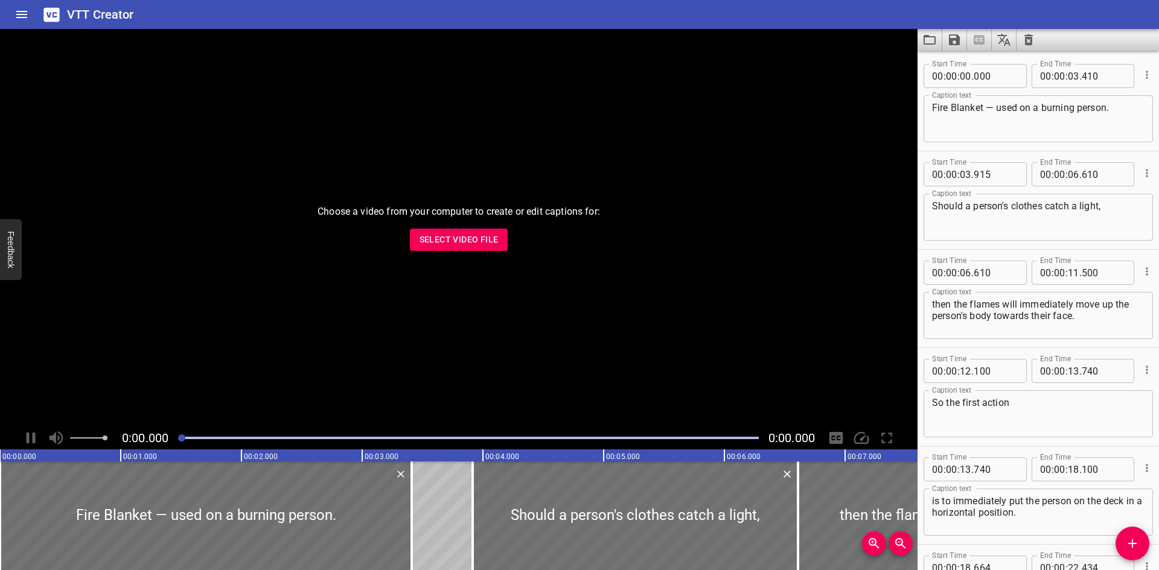
drag, startPoint x: 863, startPoint y: 22, endPoint x: 915, endPoint y: 24, distance: 52.6
click at [863, 22] on div "VTT Creator" at bounding box center [579, 14] width 1159 height 29
click at [933, 46] on icon "Load captions from file" at bounding box center [929, 40] width 14 height 14
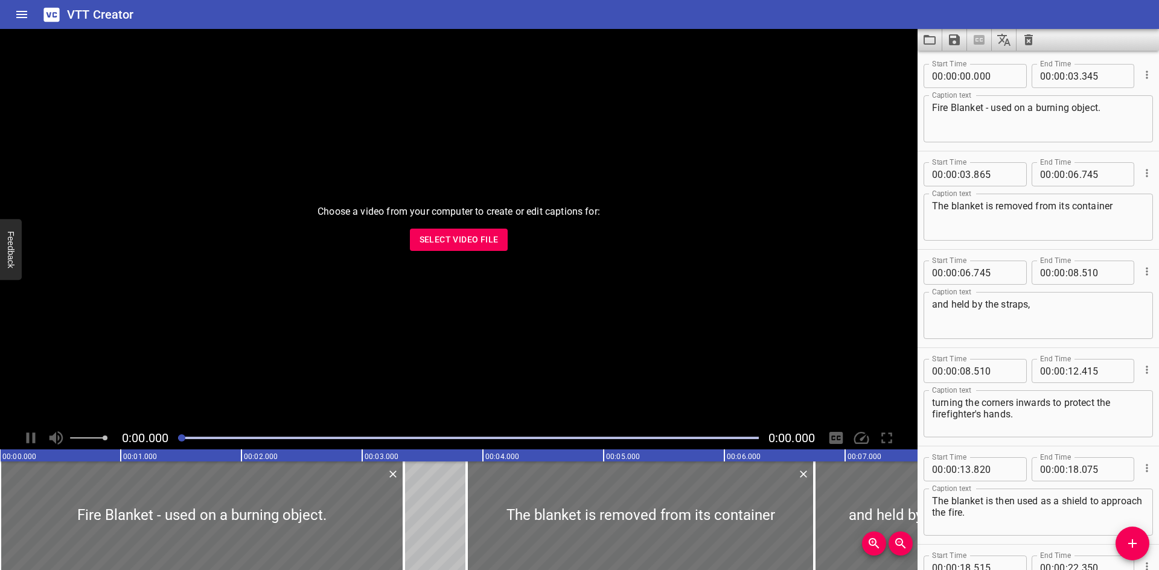
click at [989, 109] on textarea "Fire Blanket - used on a burning object." at bounding box center [1038, 119] width 212 height 34
paste textarea "English"
click at [997, 104] on textarea "Fire Blanket English used on a burning object." at bounding box center [1038, 119] width 212 height 34
paste textarea "—"
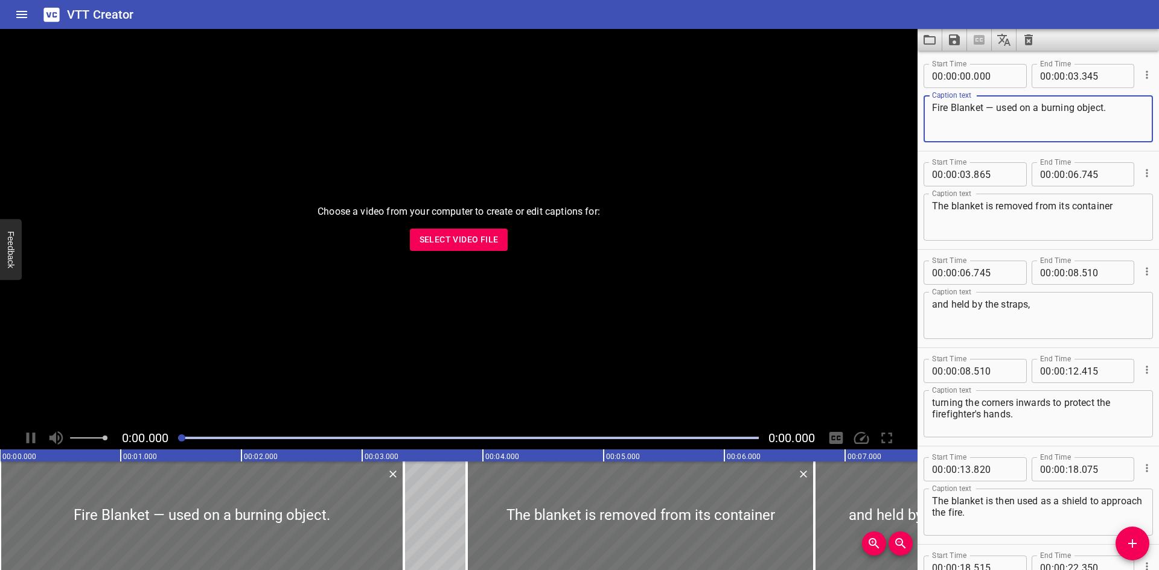
type textarea "Fire Blanket — used on a burning object."
click at [957, 41] on icon "Save captions to file" at bounding box center [954, 39] width 11 height 11
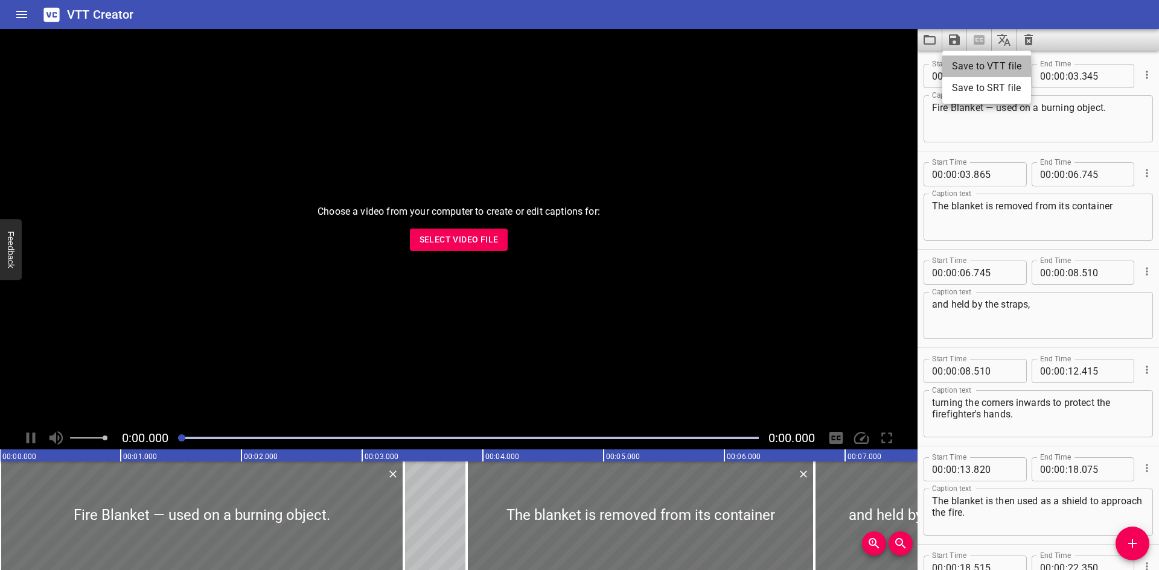
click at [966, 61] on li "Save to VTT file" at bounding box center [986, 67] width 89 height 22
click at [924, 43] on icon "Load captions from file" at bounding box center [930, 40] width 12 height 10
